Goal: Navigation & Orientation: Find specific page/section

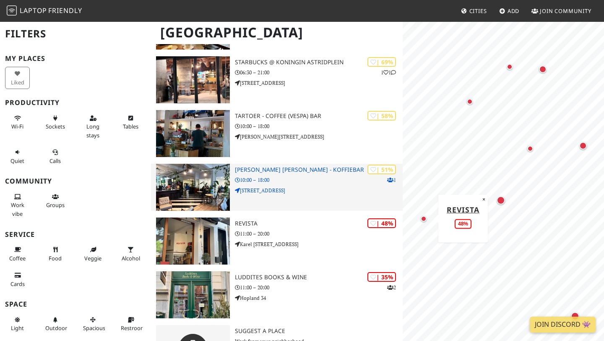
scroll to position [242, 0]
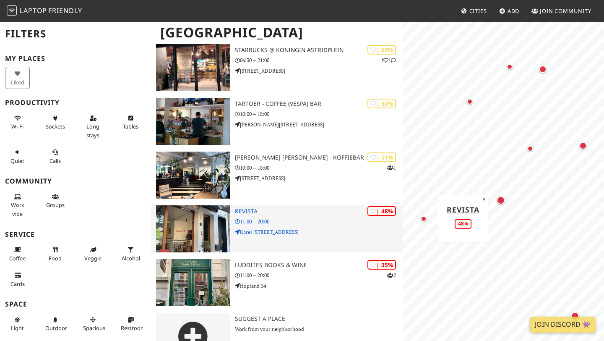
click at [200, 225] on img at bounding box center [193, 228] width 74 height 47
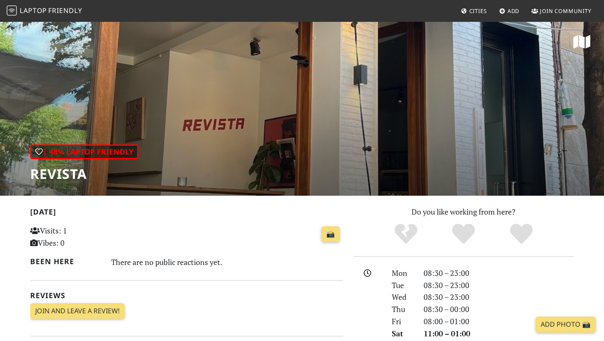
click at [360, 135] on div "| 48% Laptop Friendly Revista" at bounding box center [302, 108] width 604 height 175
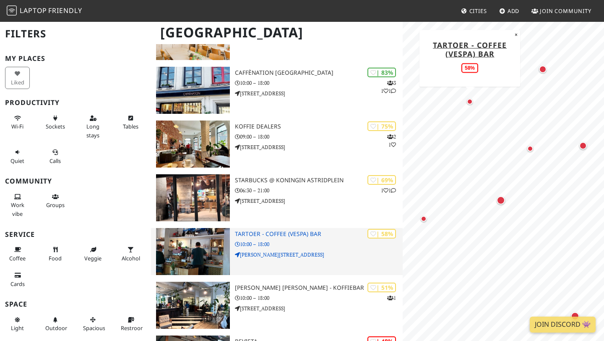
scroll to position [112, 0]
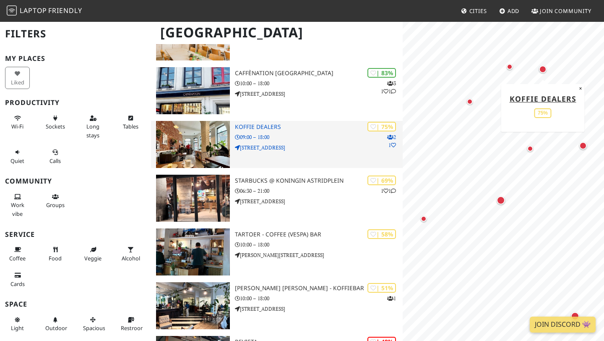
click at [206, 143] on img at bounding box center [193, 144] width 74 height 47
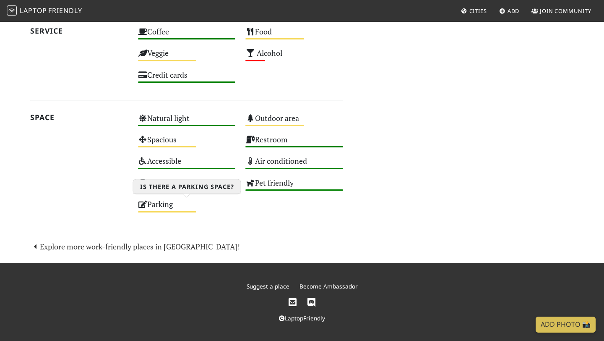
scroll to position [456, 0]
